Goal: Information Seeking & Learning: Learn about a topic

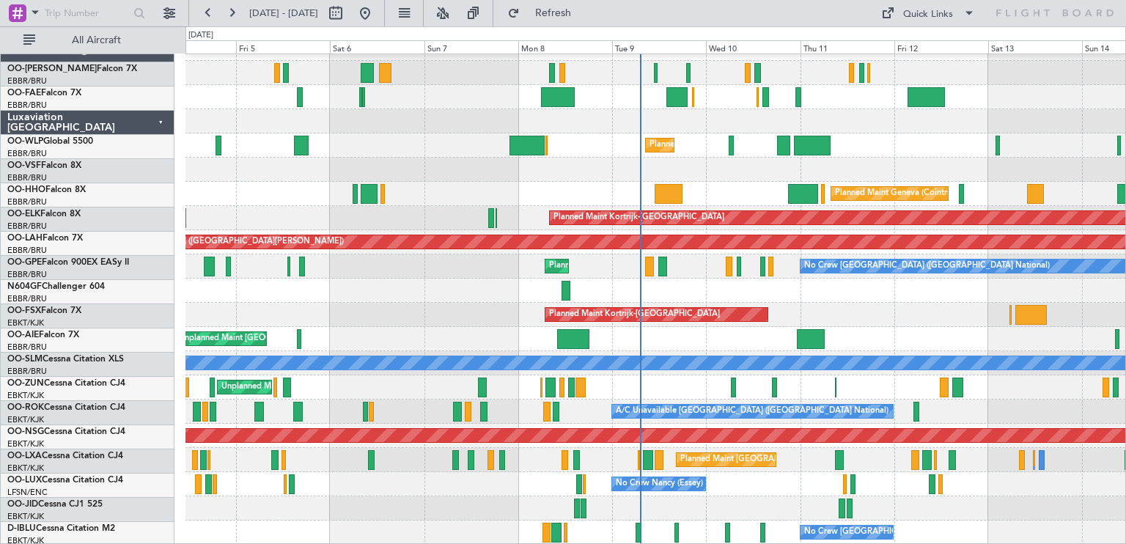
scroll to position [18, 0]
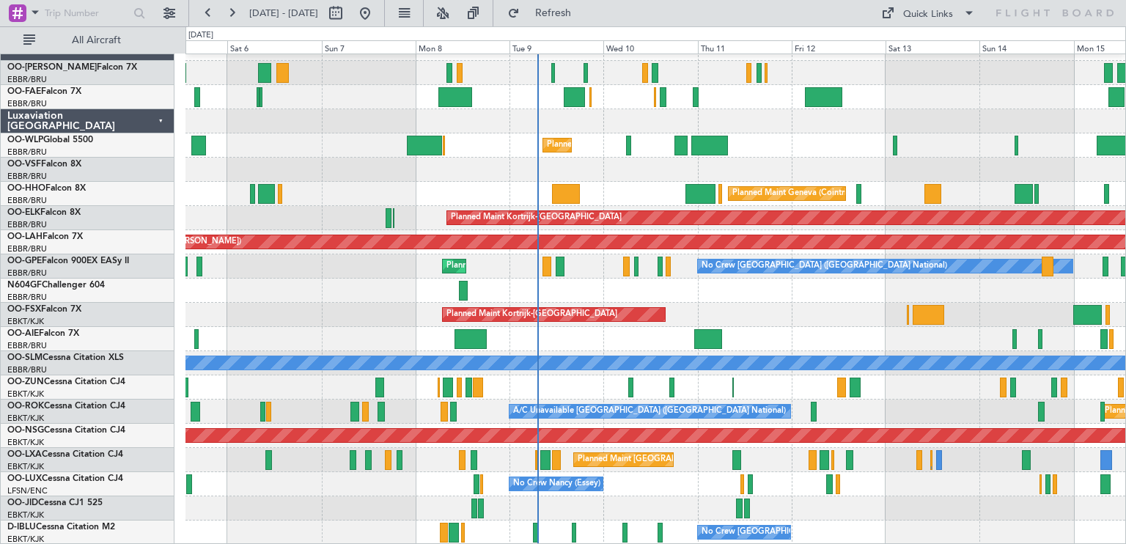
click at [597, 350] on div "Owner Melsbroek Air Base Planned Maint Brussels (Brussels National) Owner Melsb…" at bounding box center [655, 291] width 940 height 508
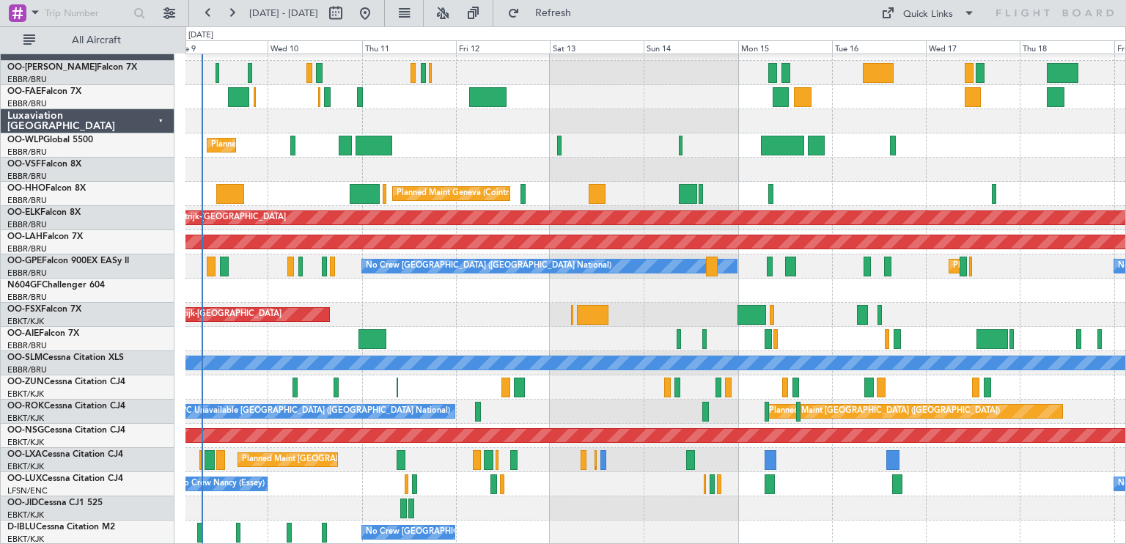
click at [735, 416] on div "Planned Maint Liege Planned Maint Geneva (Cointrin) Planned Maint Kortrijk-Weve…" at bounding box center [655, 291] width 940 height 508
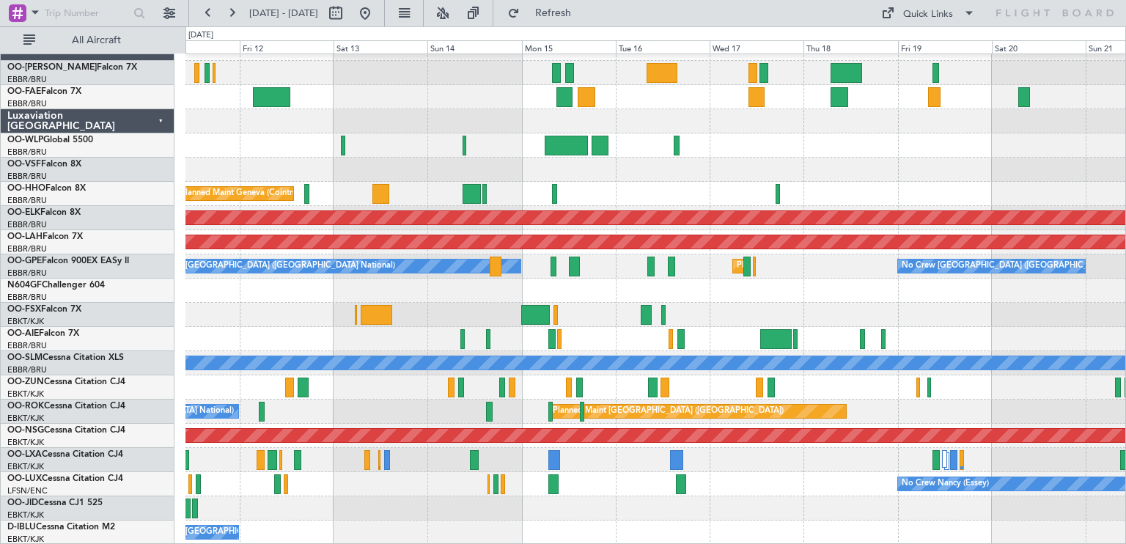
click at [808, 331] on div "Planned Maint Liege Planned Maint Geneva (Cointrin) Planned Maint Kortrijk-Weve…" at bounding box center [655, 291] width 940 height 508
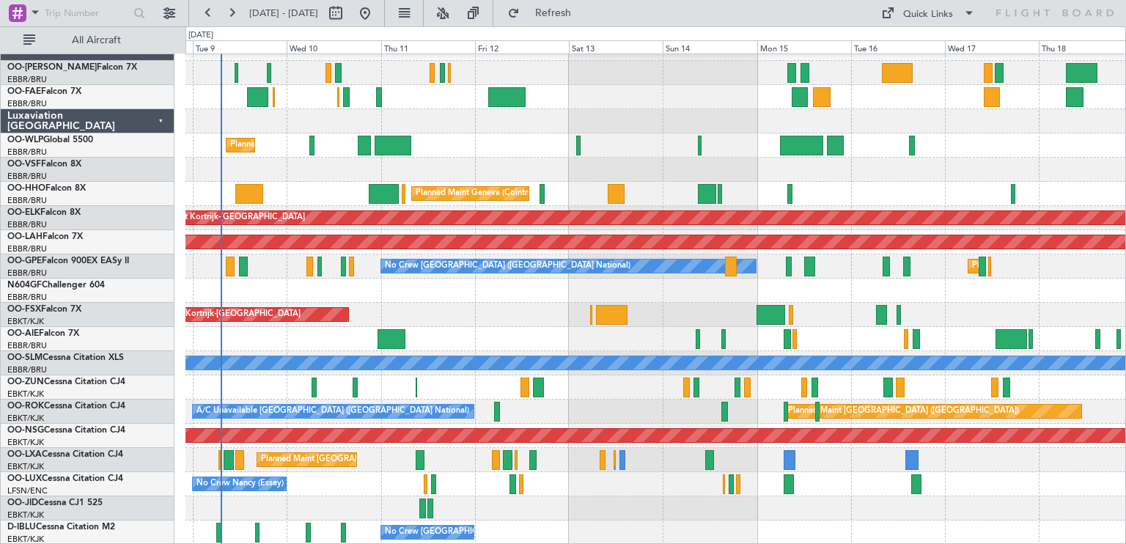
click at [693, 142] on div "Planned Maint Liege Planned Maint Geneva (Cointrin) Planned Maint Kortrijk-Weve…" at bounding box center [655, 291] width 940 height 508
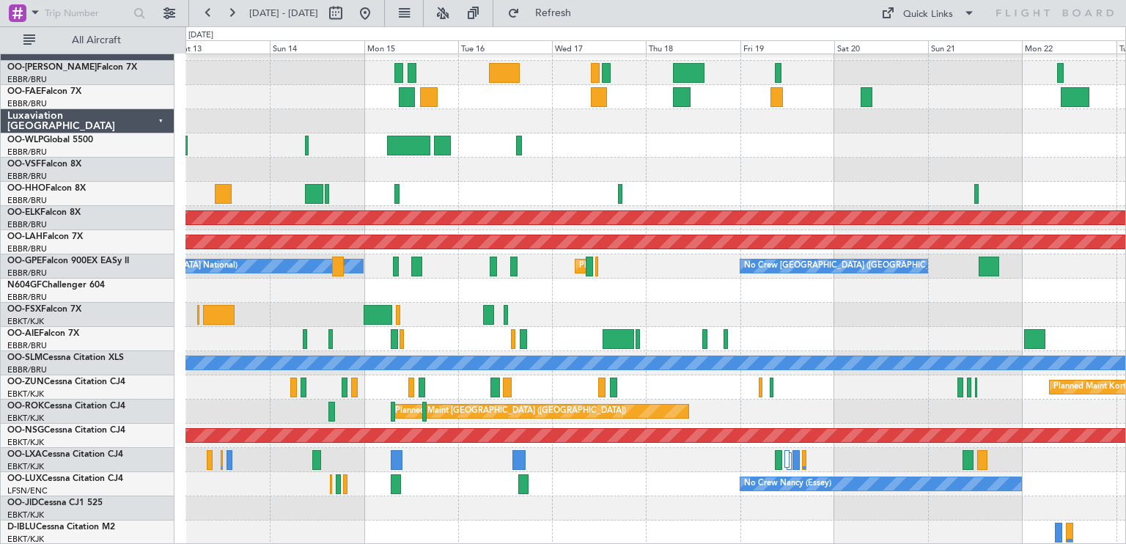
click at [289, 275] on div "Planned Maint Geneva (Cointrin) Planned Maint Kortrijk-Wevelgem Planned Maint A…" at bounding box center [655, 291] width 940 height 508
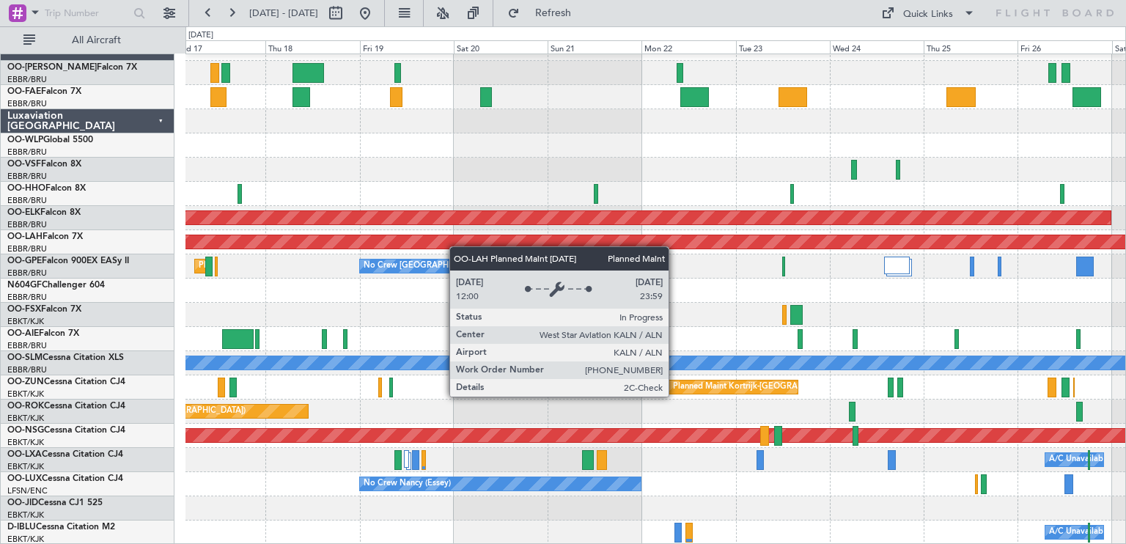
click at [295, 236] on div "Owner Melsbroek Air Base Owner Melsbroek Air Base Planned Maint Kortrijk-Wevelg…" at bounding box center [655, 291] width 940 height 508
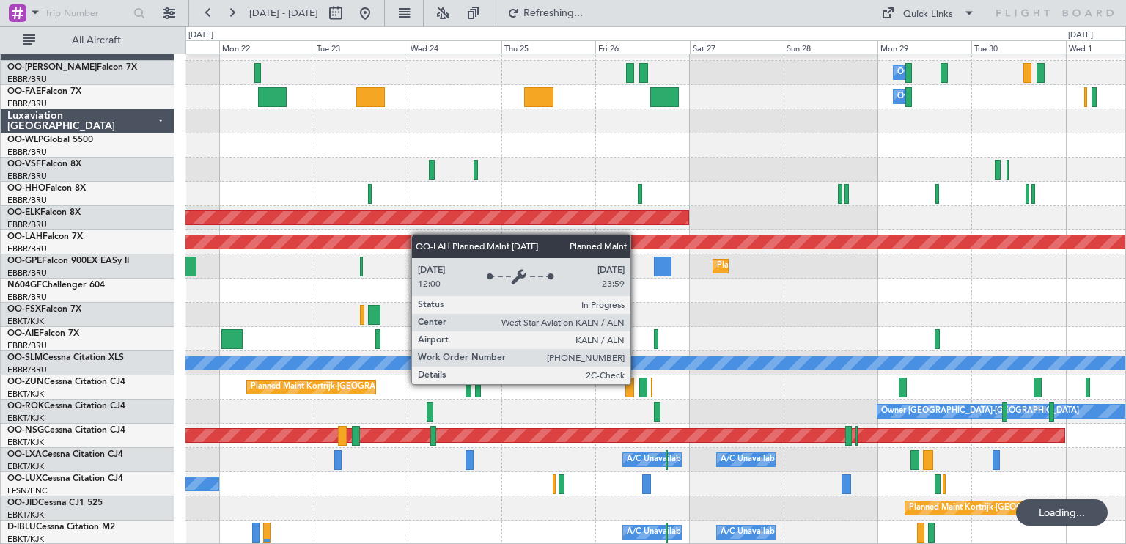
click at [356, 249] on div "Owner Melsbroek Air Base Owner Melsbroek Air Base Planned Maint Kortrijk-Wevelg…" at bounding box center [655, 291] width 940 height 508
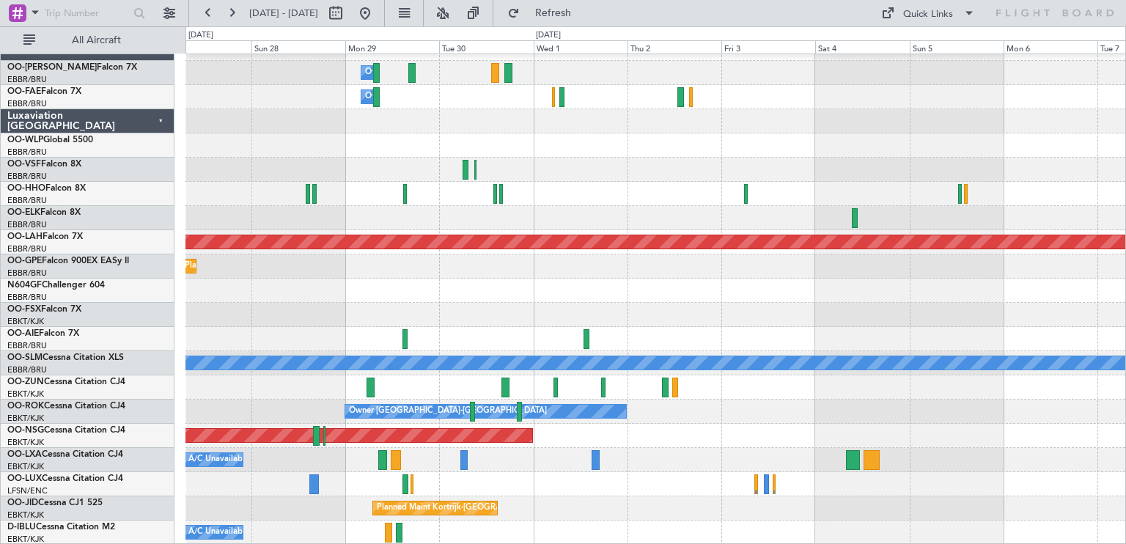
click at [356, 221] on div "Owner Melsbroek Air Base Owner Melsbroek Air Base Planned Maint Kortrijk-Wevelg…" at bounding box center [655, 291] width 940 height 508
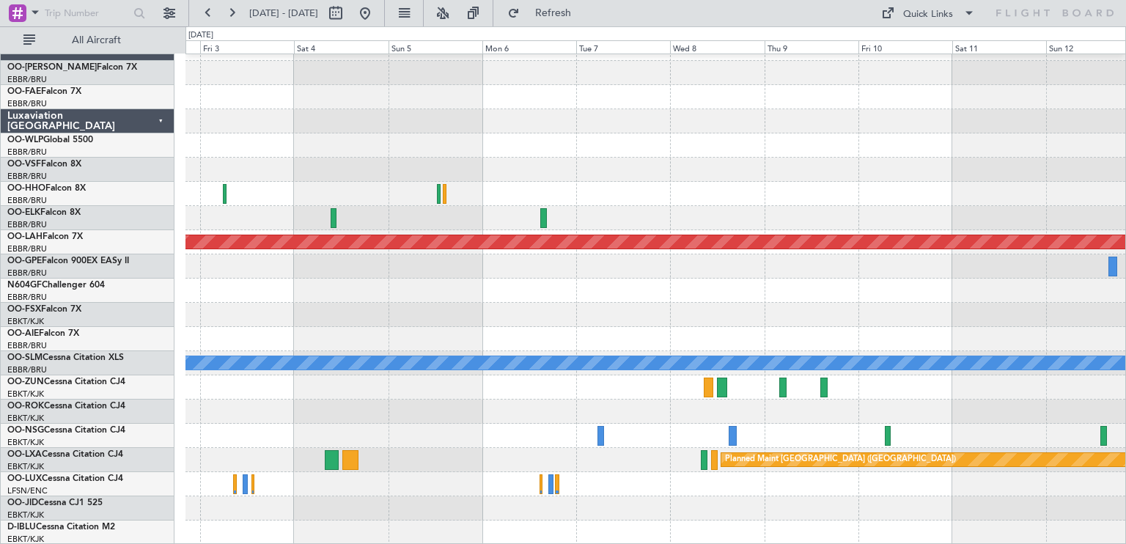
click at [644, 284] on div at bounding box center [655, 291] width 940 height 24
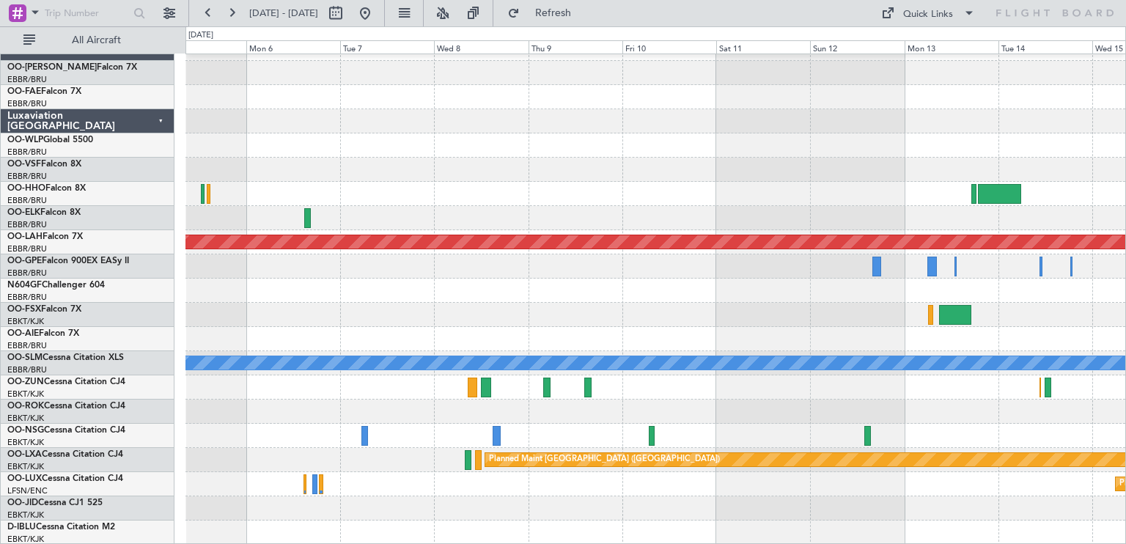
click at [630, 376] on div "Planned Maint Alton-st Louis (St Louis Regl) Planned Maint Brussels (Brussels N…" at bounding box center [655, 291] width 940 height 508
click at [630, 376] on div at bounding box center [655, 387] width 940 height 24
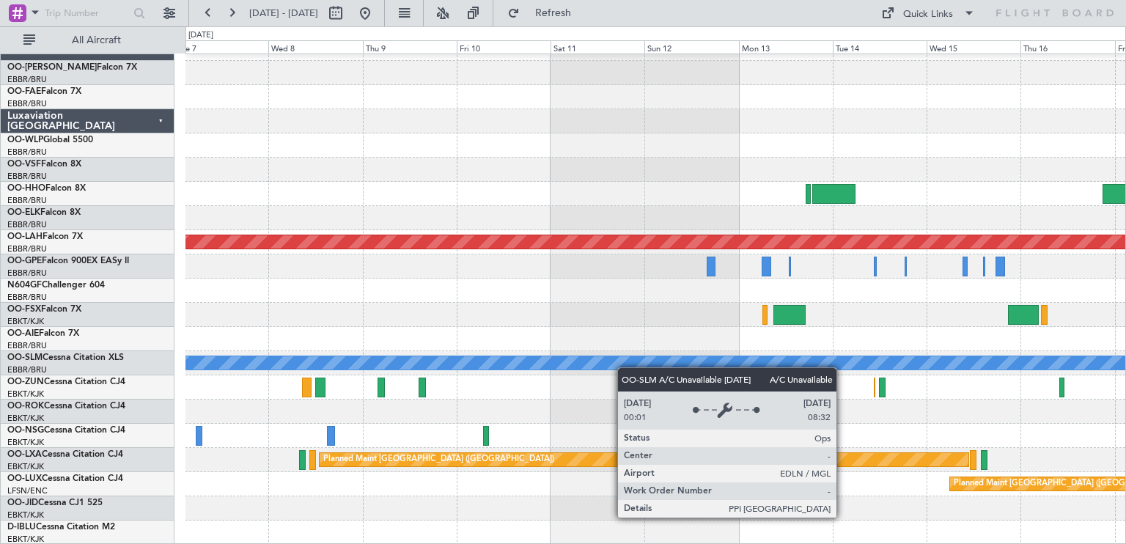
click at [558, 364] on div "Planned Maint Alton-st Louis (St Louis Regl) Planned Maint Brussels (Brussels N…" at bounding box center [655, 291] width 940 height 508
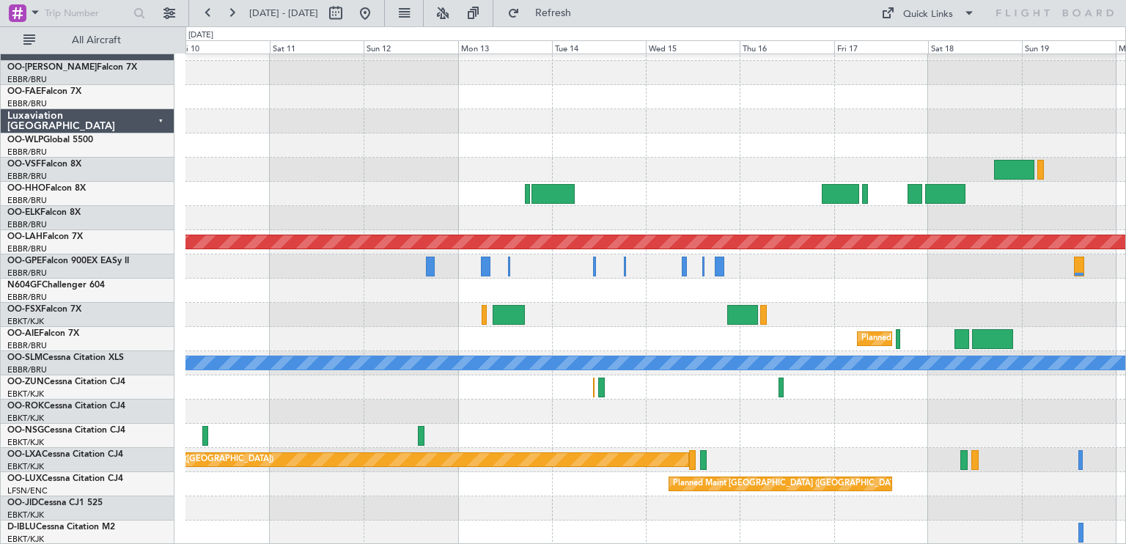
click at [737, 403] on div "Planned Maint Alton-st Louis (St Louis Regl) No Crew Brussels (Brussels Nationa…" at bounding box center [655, 291] width 940 height 508
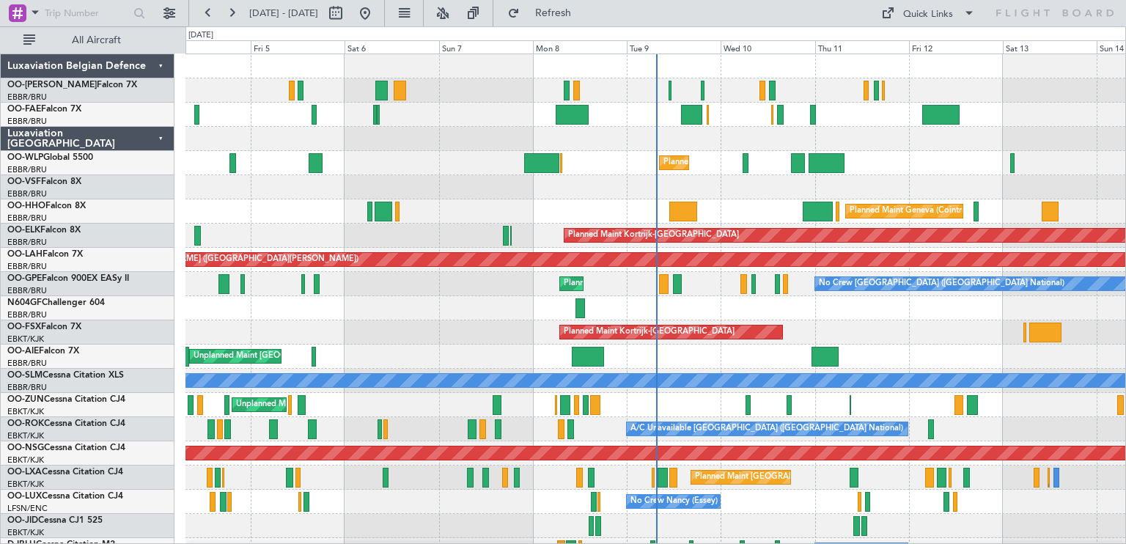
scroll to position [18, 0]
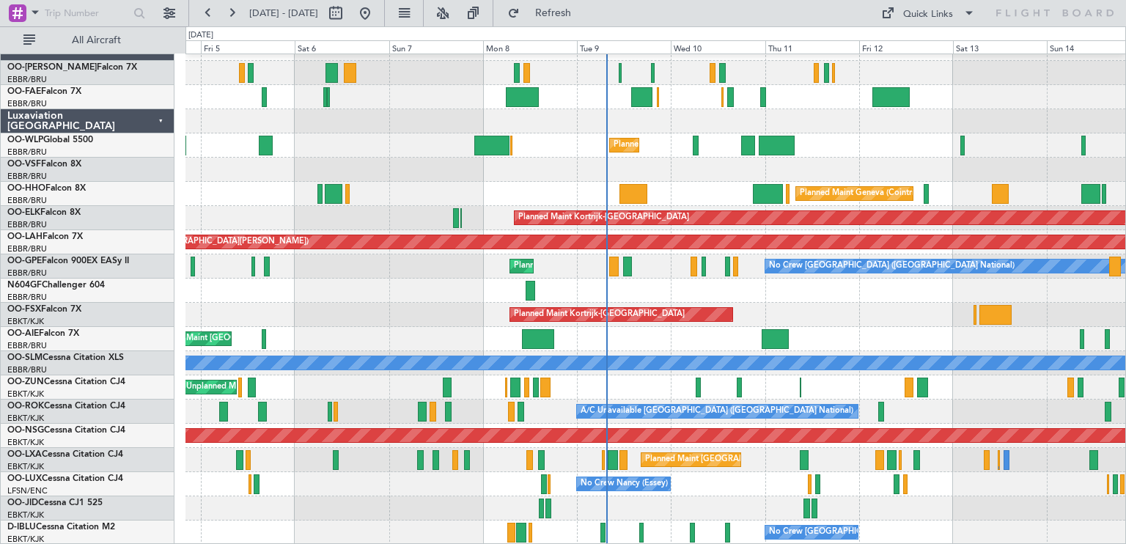
click at [644, 331] on div "Owner Melsbroek Air Base Planned Maint [GEOGRAPHIC_DATA] ([GEOGRAPHIC_DATA]) Ow…" at bounding box center [655, 291] width 940 height 508
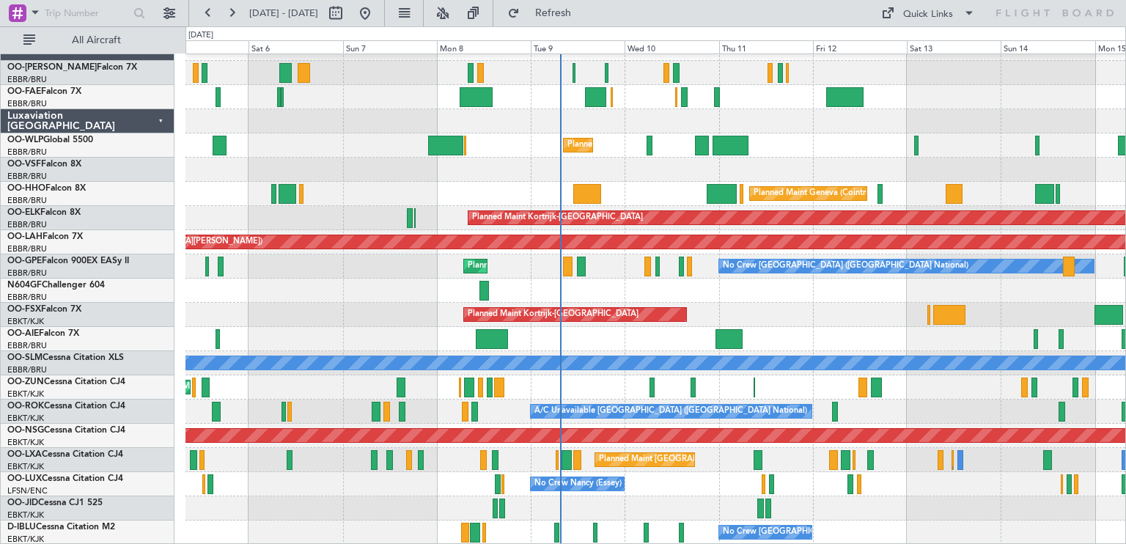
click at [736, 453] on div "Owner Melsbroek Air Base Planned Maint [GEOGRAPHIC_DATA] ([GEOGRAPHIC_DATA]) Ow…" at bounding box center [655, 291] width 940 height 508
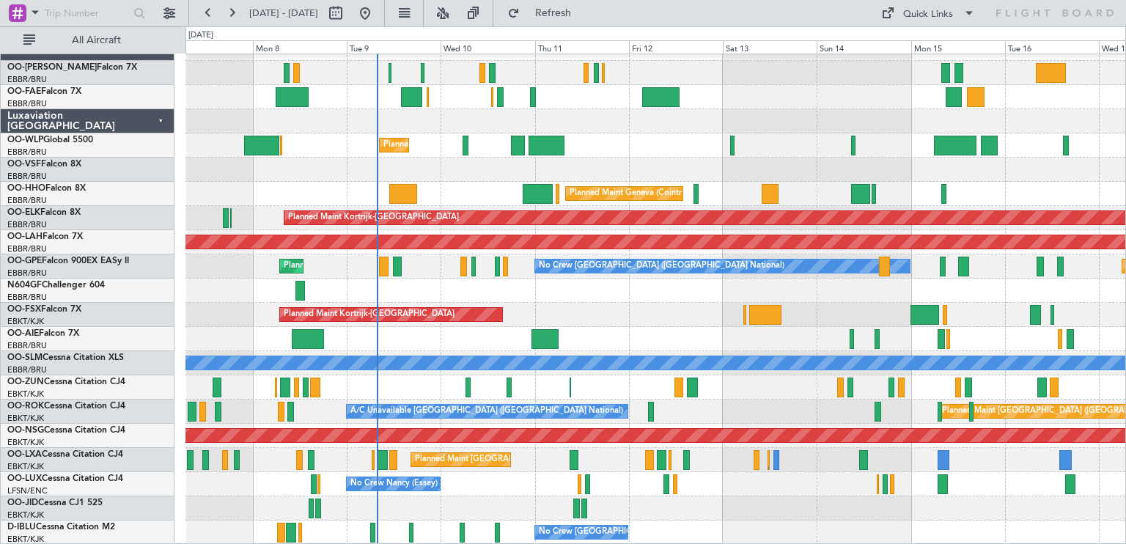
click at [562, 227] on div "Planned Maint Liege Planned Maint Geneva ([GEOGRAPHIC_DATA]) Planned Maint [GEO…" at bounding box center [655, 291] width 940 height 508
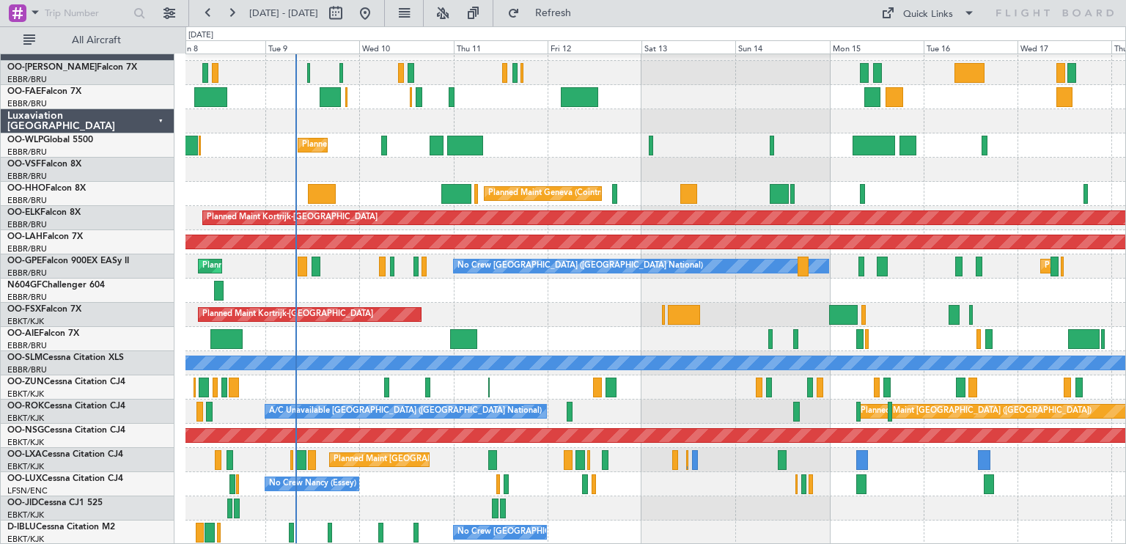
click at [567, 315] on div "Planned Maint Kortrijk-[GEOGRAPHIC_DATA]" at bounding box center [655, 315] width 940 height 24
